Goal: Task Accomplishment & Management: Use online tool/utility

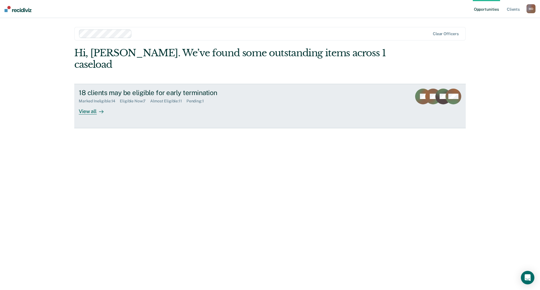
click at [97, 108] on div at bounding box center [100, 111] width 7 height 6
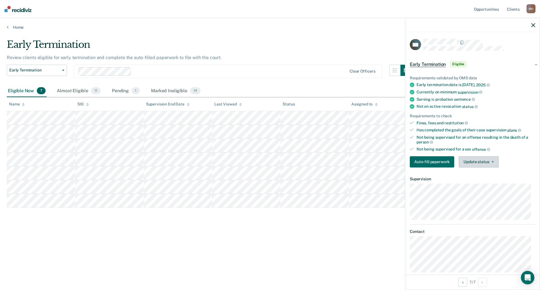
click at [487, 160] on button "Update status" at bounding box center [479, 161] width 40 height 11
click at [484, 184] on button "Mark Ineligible" at bounding box center [486, 184] width 54 height 9
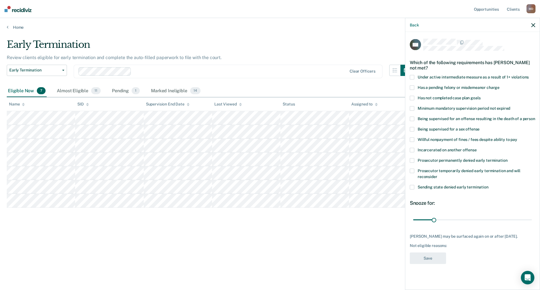
click at [412, 98] on span at bounding box center [412, 98] width 4 height 4
click at [480, 96] on input "Has not completed case plan goals" at bounding box center [480, 96] width 0 height 0
drag, startPoint x: 435, startPoint y: 220, endPoint x: 453, endPoint y: 221, distance: 18.0
type input "60"
click at [453, 221] on input "range" at bounding box center [472, 220] width 119 height 10
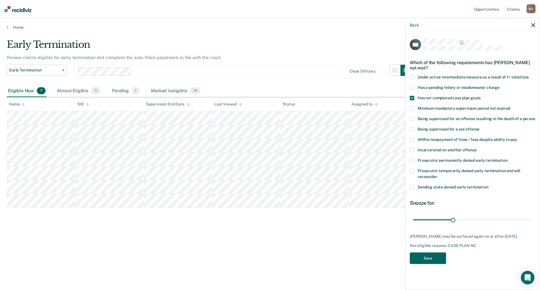
click at [430, 258] on button "Save" at bounding box center [428, 258] width 36 height 12
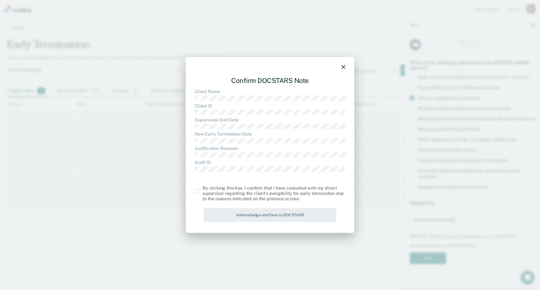
click at [197, 192] on span at bounding box center [197, 191] width 4 height 4
click at [202, 189] on input "checkbox" at bounding box center [202, 189] width 0 height 0
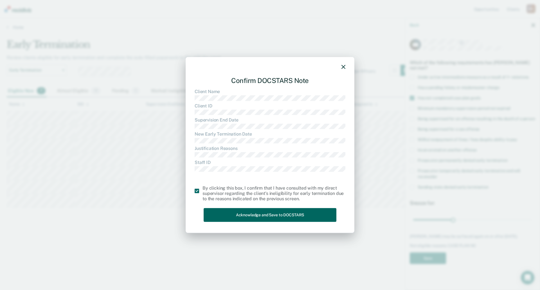
click at [232, 212] on button "Acknowledge and Save to DOCSTARS" at bounding box center [270, 215] width 133 height 14
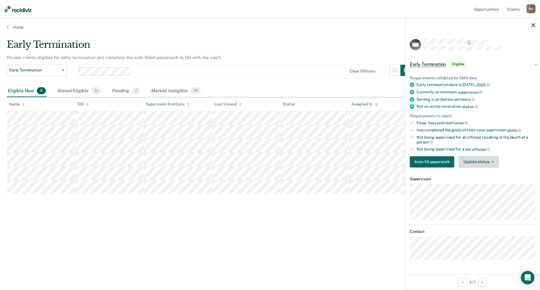
click at [470, 163] on button "Update status" at bounding box center [479, 161] width 40 height 11
click at [472, 184] on button "Mark Ineligible" at bounding box center [486, 184] width 54 height 9
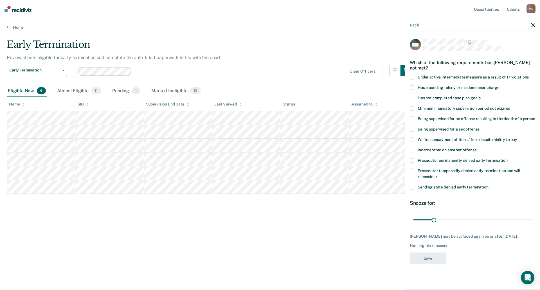
click at [412, 98] on span at bounding box center [412, 98] width 4 height 4
click at [480, 96] on input "Has not completed case plan goals" at bounding box center [480, 96] width 0 height 0
click at [427, 257] on button "Save" at bounding box center [428, 258] width 36 height 12
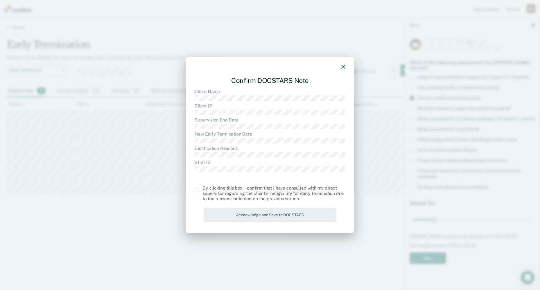
click at [197, 191] on span at bounding box center [197, 191] width 4 height 4
click at [202, 189] on input "checkbox" at bounding box center [202, 189] width 0 height 0
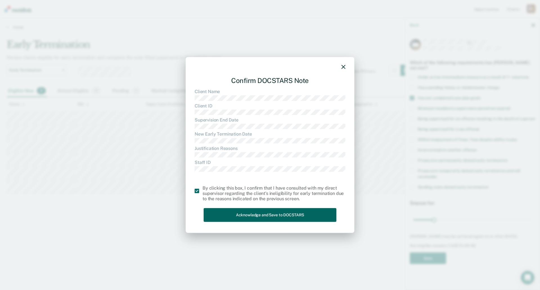
click at [245, 215] on button "Acknowledge and Save to DOCSTARS" at bounding box center [270, 215] width 133 height 14
